Goal: Task Accomplishment & Management: Complete application form

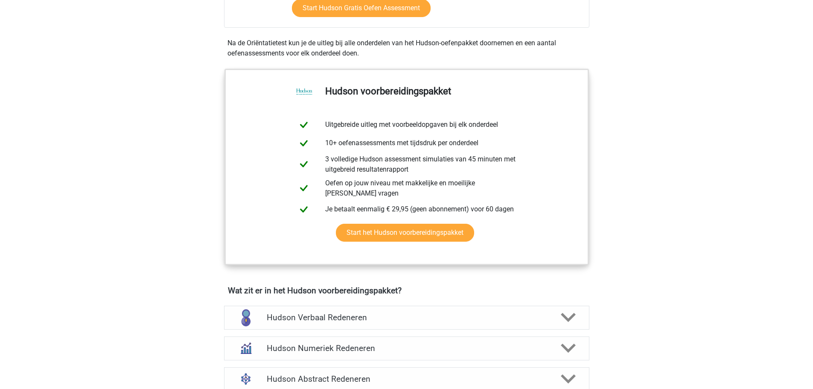
scroll to position [128, 0]
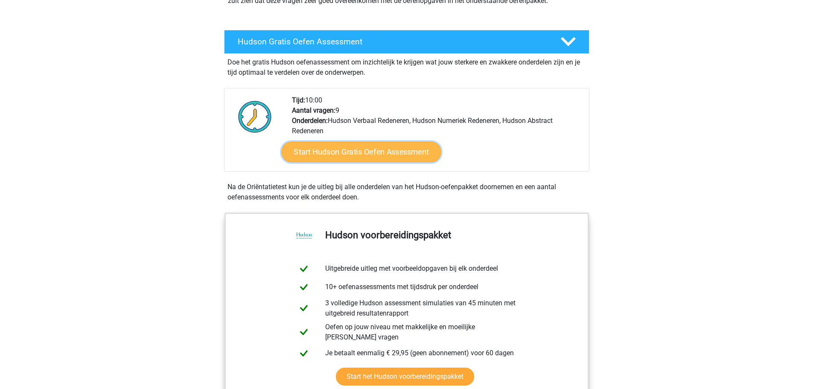
click at [331, 152] on link "Start Hudson Gratis Oefen Assessment" at bounding box center [361, 152] width 160 height 20
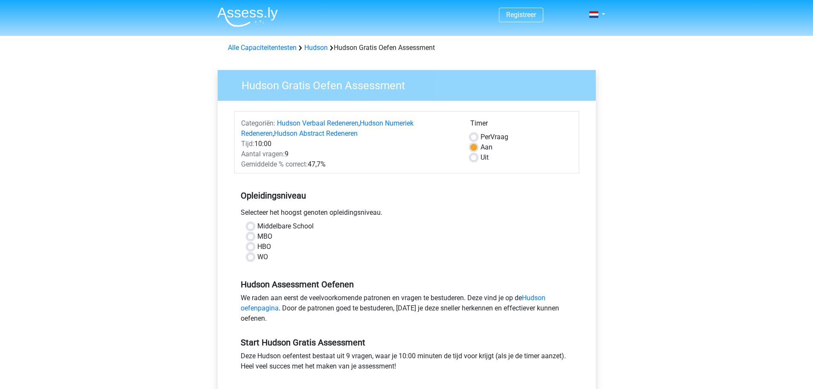
click at [257, 248] on label "HBO" at bounding box center [264, 247] width 14 height 10
click at [252, 248] on input "HBO" at bounding box center [250, 246] width 7 height 9
radio input "true"
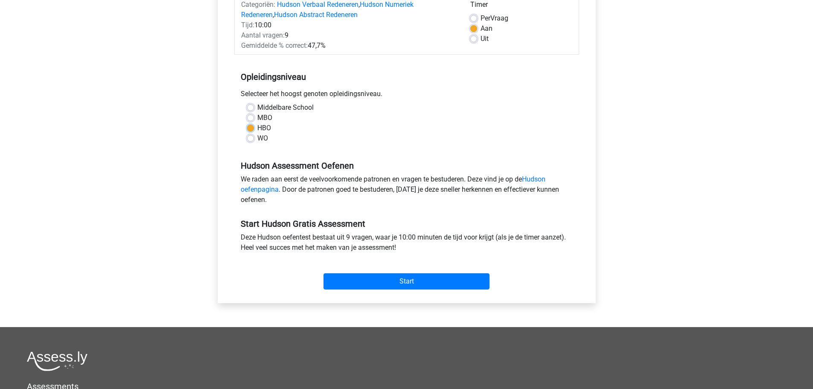
scroll to position [128, 0]
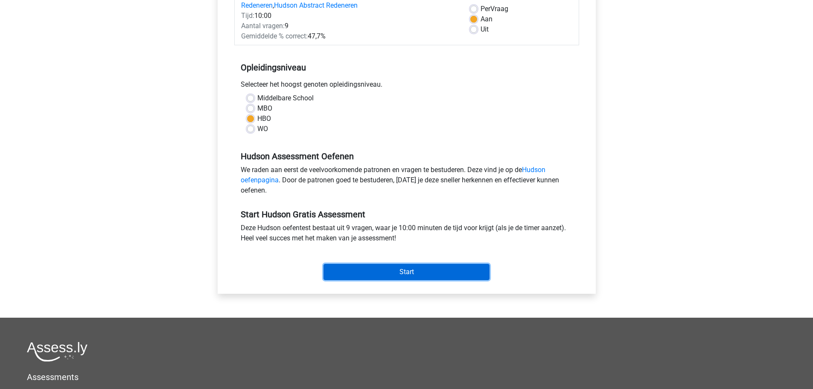
click at [398, 273] on input "Start" at bounding box center [407, 272] width 166 height 16
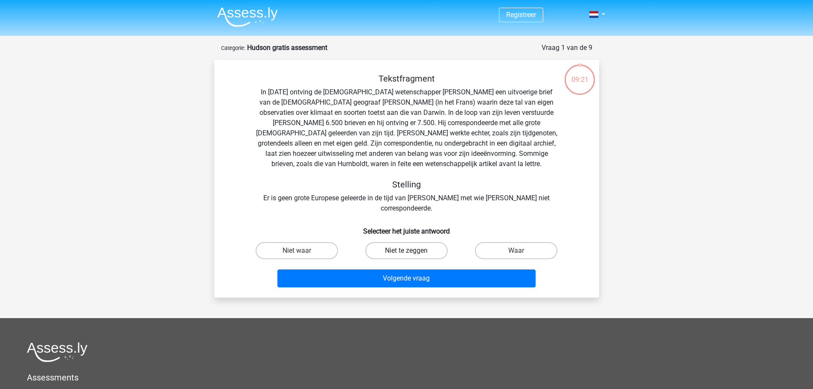
click at [419, 242] on label "Niet te zeggen" at bounding box center [406, 250] width 82 height 17
click at [412, 251] on input "Niet te zeggen" at bounding box center [409, 254] width 6 height 6
radio input "true"
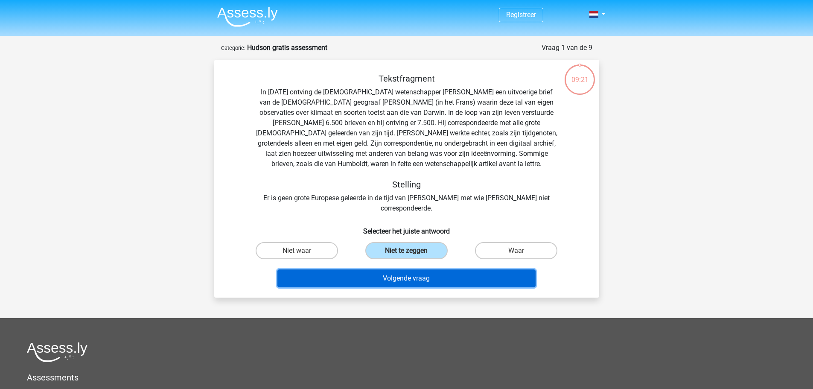
click at [409, 269] on button "Volgende vraag" at bounding box center [406, 278] width 258 height 18
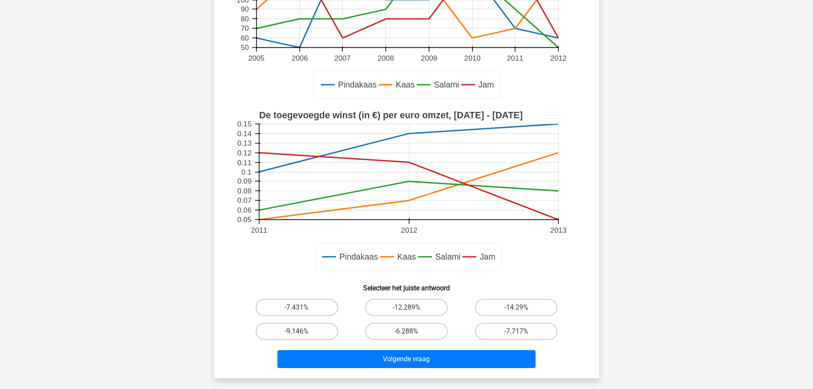
scroll to position [171, 0]
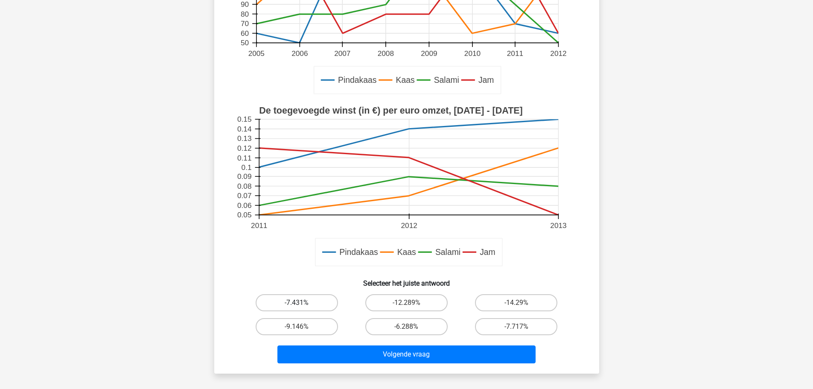
click at [293, 300] on label "-7.431%" at bounding box center [297, 302] width 82 height 17
click at [297, 303] on input "-7.431%" at bounding box center [300, 306] width 6 height 6
radio input "true"
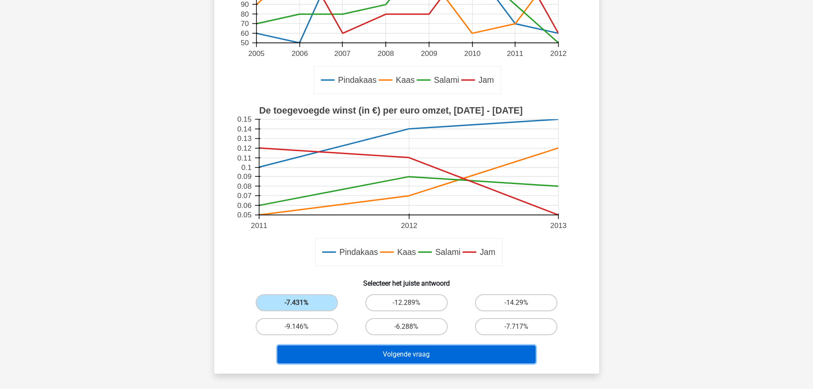
click at [417, 359] on button "Volgende vraag" at bounding box center [406, 354] width 258 height 18
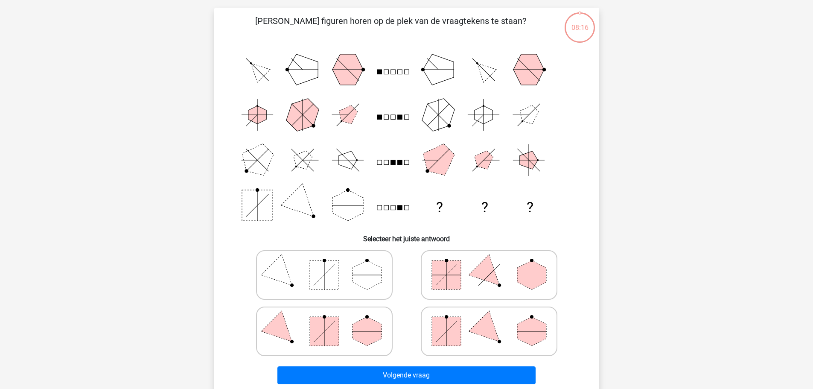
scroll to position [43, 0]
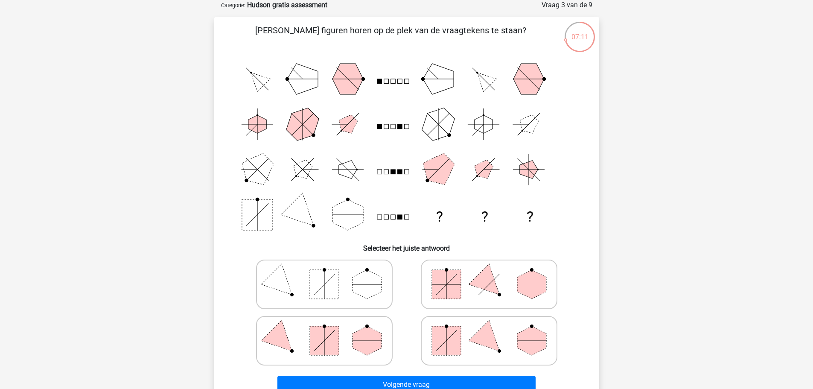
click at [464, 353] on icon at bounding box center [489, 340] width 128 height 43
click at [489, 330] on input "radio" at bounding box center [492, 327] width 6 height 6
radio input "true"
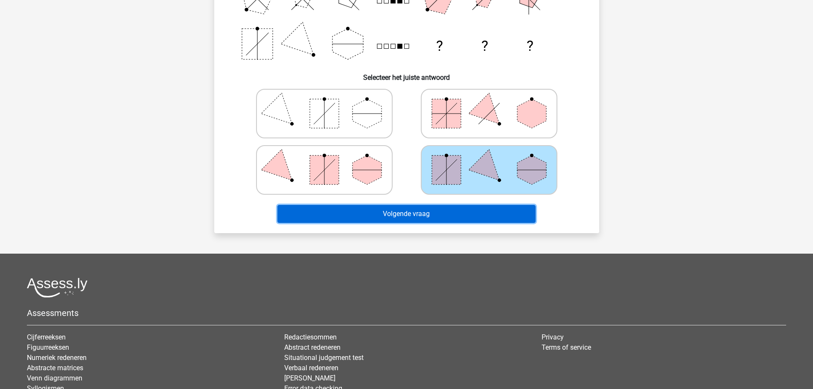
click at [402, 215] on button "Volgende vraag" at bounding box center [406, 214] width 258 height 18
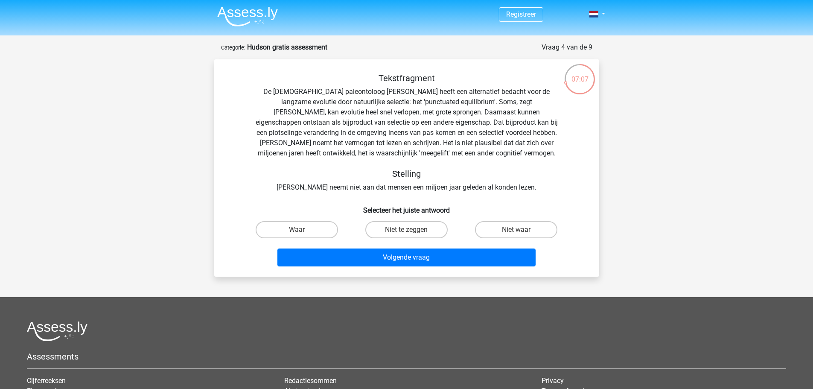
scroll to position [0, 0]
click at [400, 231] on label "Niet te zeggen" at bounding box center [406, 230] width 82 height 17
click at [406, 231] on input "Niet te zeggen" at bounding box center [409, 233] width 6 height 6
radio input "true"
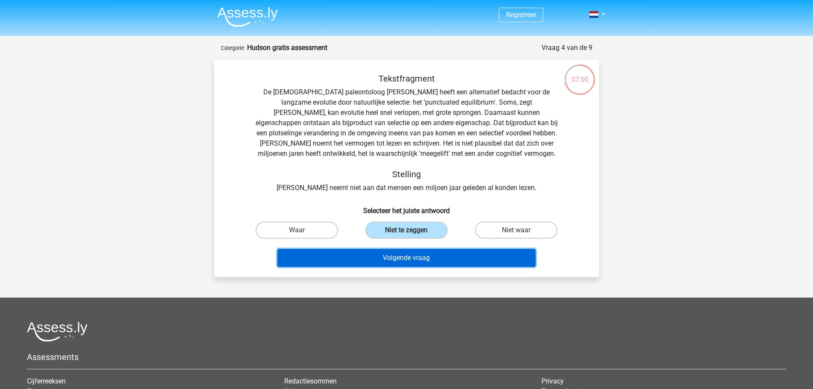
click at [403, 254] on button "Volgende vraag" at bounding box center [406, 258] width 258 height 18
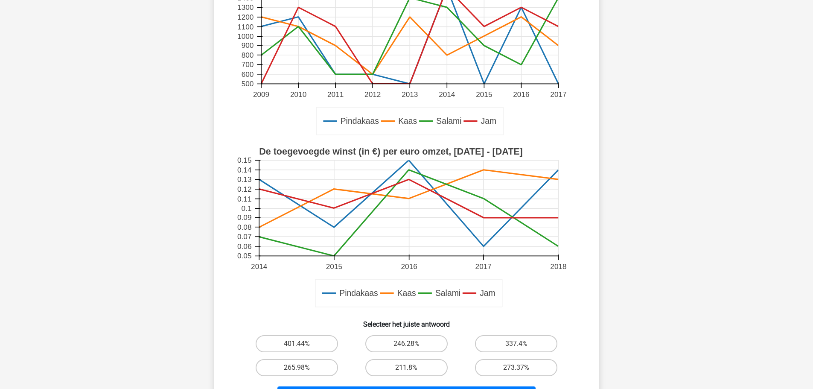
scroll to position [171, 0]
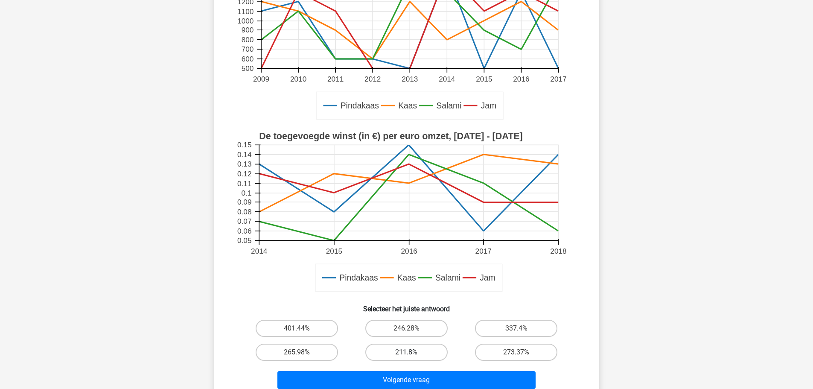
click at [422, 349] on label "211.8%" at bounding box center [406, 352] width 82 height 17
click at [412, 352] on input "211.8%" at bounding box center [409, 355] width 6 height 6
radio input "true"
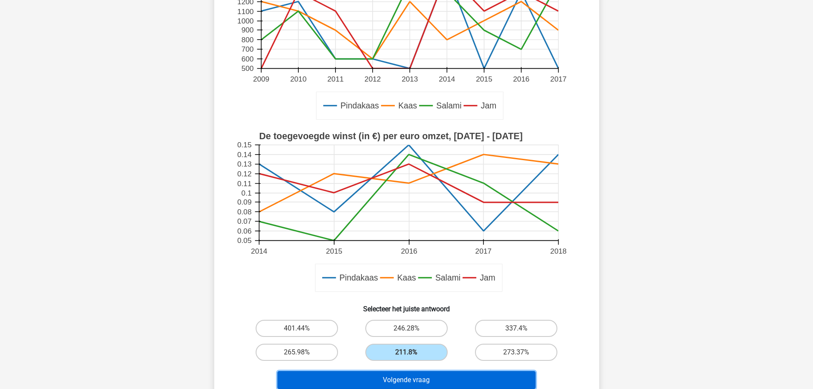
click at [421, 379] on button "Volgende vraag" at bounding box center [406, 380] width 258 height 18
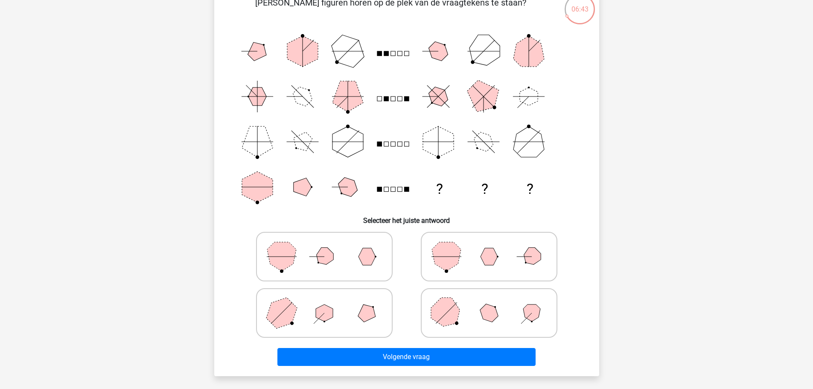
scroll to position [85, 0]
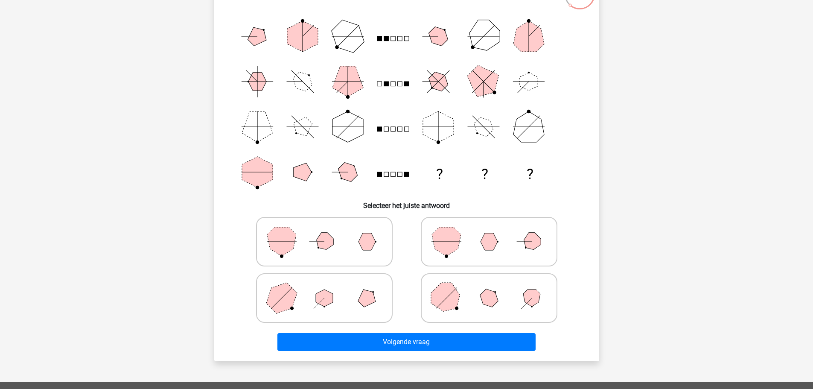
click at [472, 308] on icon at bounding box center [489, 298] width 128 height 43
click at [489, 287] on input "radio" at bounding box center [492, 285] width 6 height 6
radio input "true"
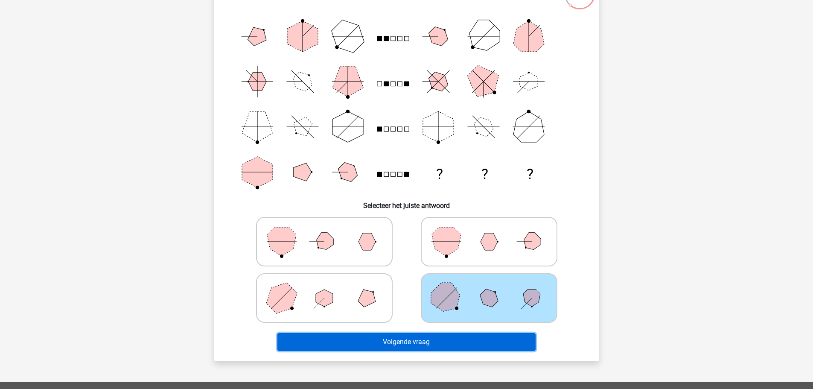
click at [421, 338] on button "Volgende vraag" at bounding box center [406, 342] width 258 height 18
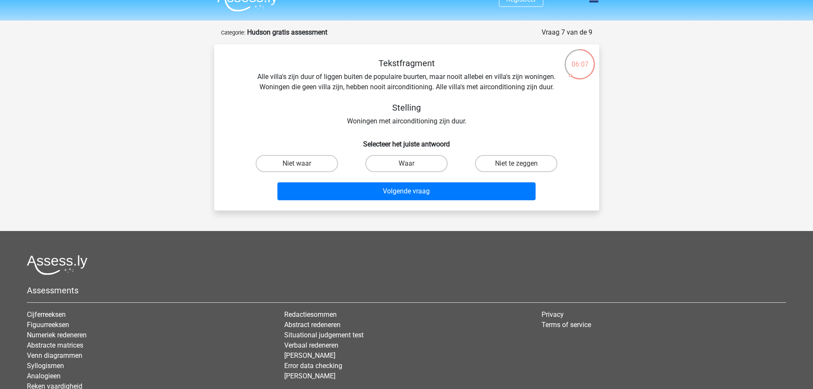
scroll to position [0, 0]
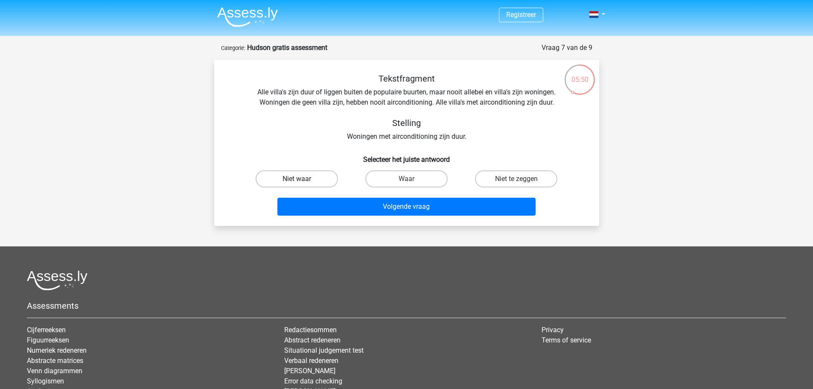
click at [294, 174] on label "Niet waar" at bounding box center [297, 178] width 82 height 17
click at [297, 179] on input "Niet waar" at bounding box center [300, 182] width 6 height 6
radio input "true"
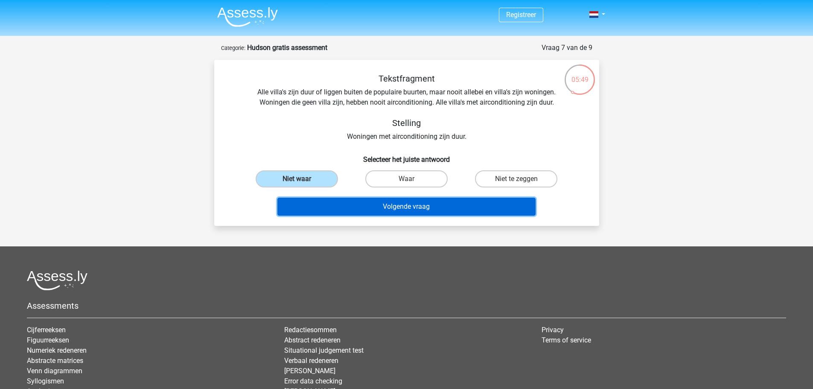
click at [426, 208] on button "Volgende vraag" at bounding box center [406, 207] width 258 height 18
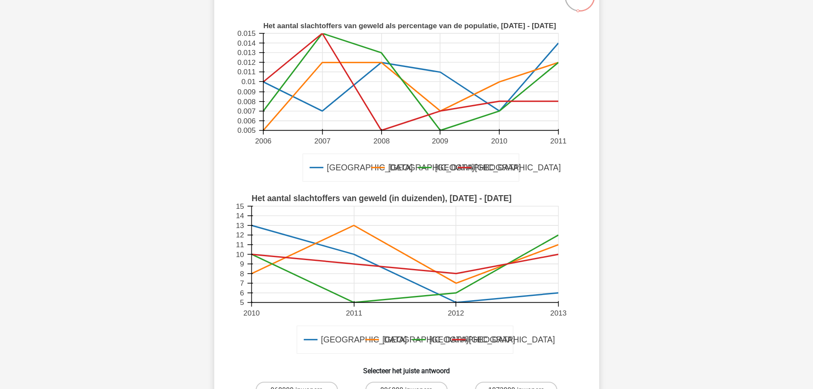
scroll to position [128, 0]
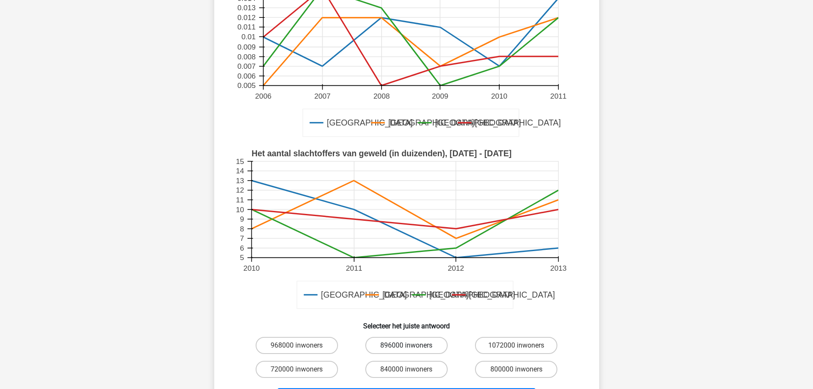
click at [390, 346] on label "896000 inwoners" at bounding box center [406, 345] width 82 height 17
click at [406, 346] on input "896000 inwoners" at bounding box center [409, 348] width 6 height 6
radio input "true"
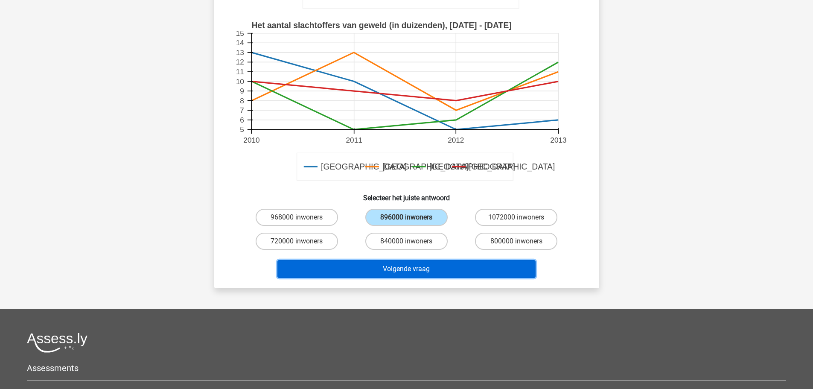
click at [398, 271] on button "Volgende vraag" at bounding box center [406, 269] width 258 height 18
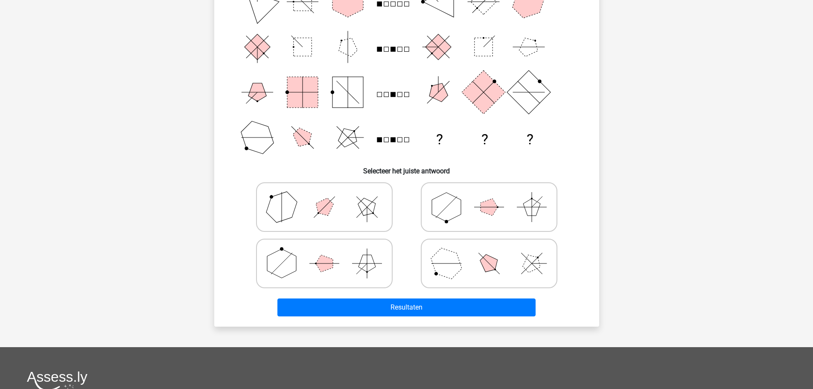
scroll to position [43, 0]
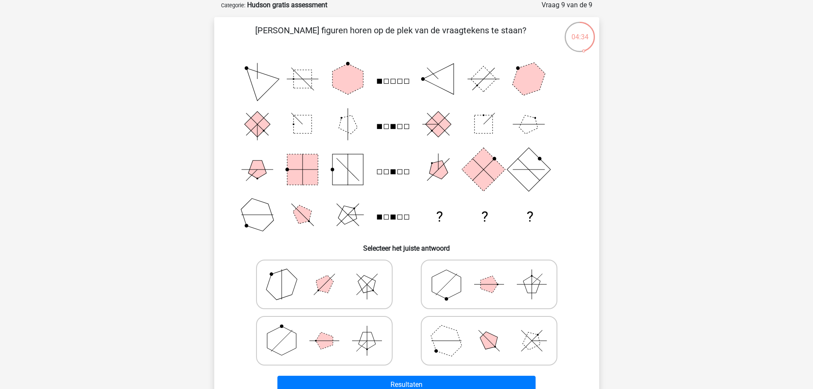
click at [439, 281] on polygon at bounding box center [446, 284] width 29 height 29
click at [489, 274] on input "radio" at bounding box center [492, 271] width 6 height 6
radio input "true"
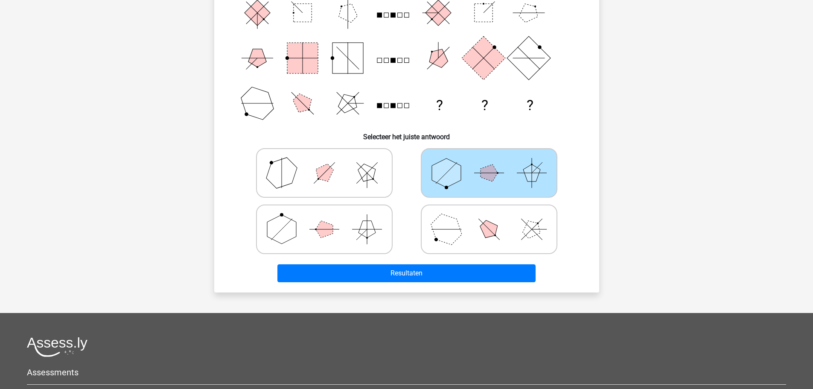
scroll to position [171, 0]
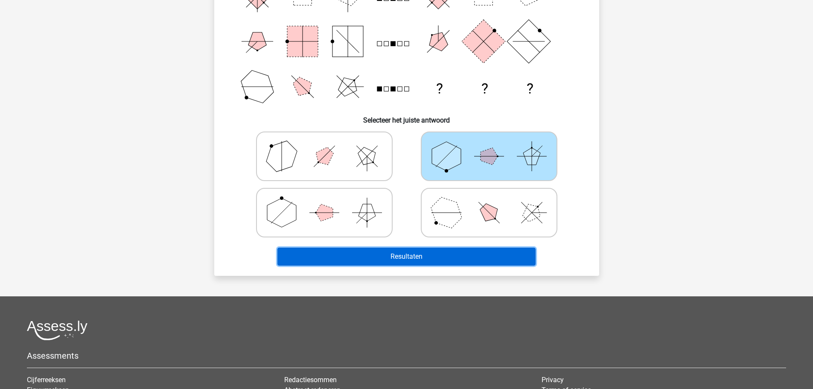
click at [414, 257] on button "Resultaten" at bounding box center [406, 257] width 258 height 18
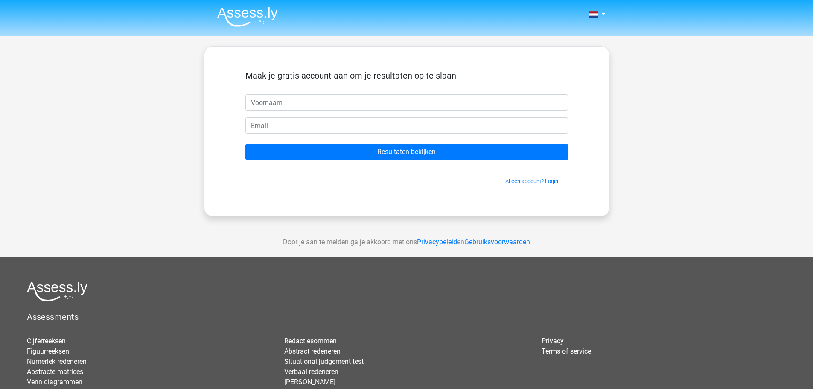
click at [265, 102] on input "text" at bounding box center [406, 102] width 323 height 16
